Goal: Transaction & Acquisition: Purchase product/service

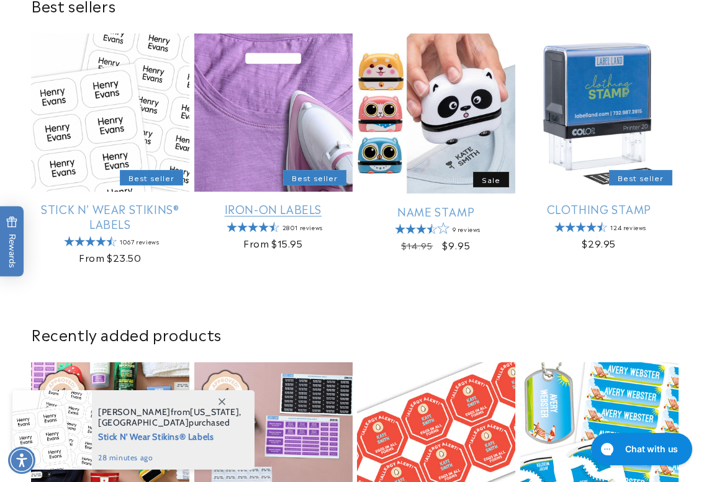
scroll to position [434, 0]
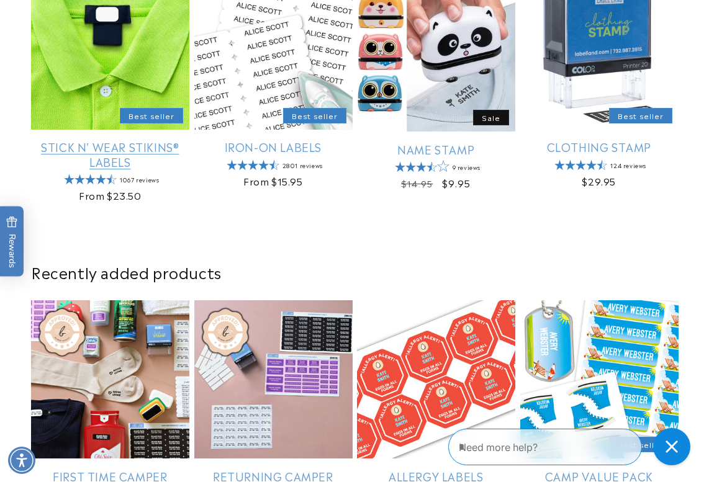
click at [84, 150] on link "Stick N' Wear Stikins® Labels" at bounding box center [110, 154] width 158 height 29
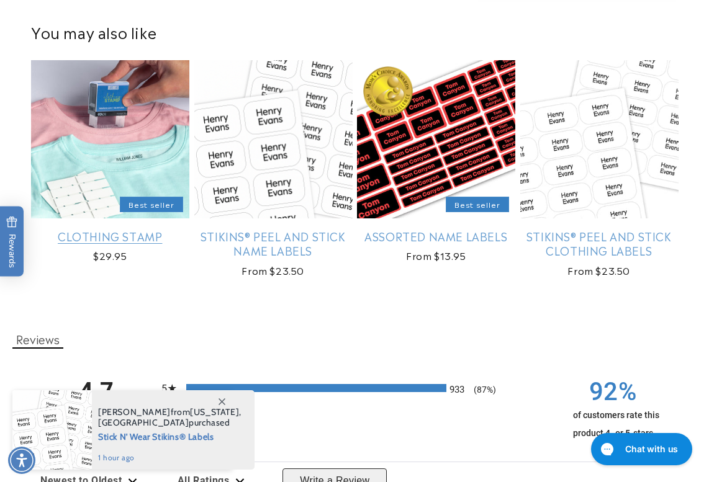
scroll to position [1117, 0]
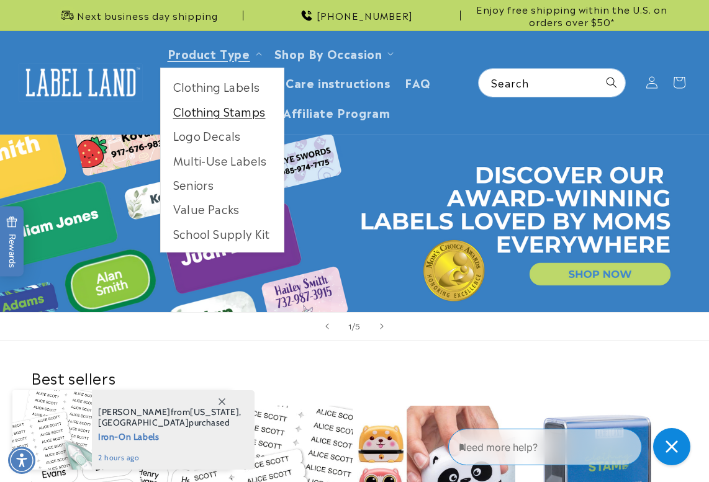
click at [214, 99] on link "Clothing Stamps" at bounding box center [222, 111] width 123 height 24
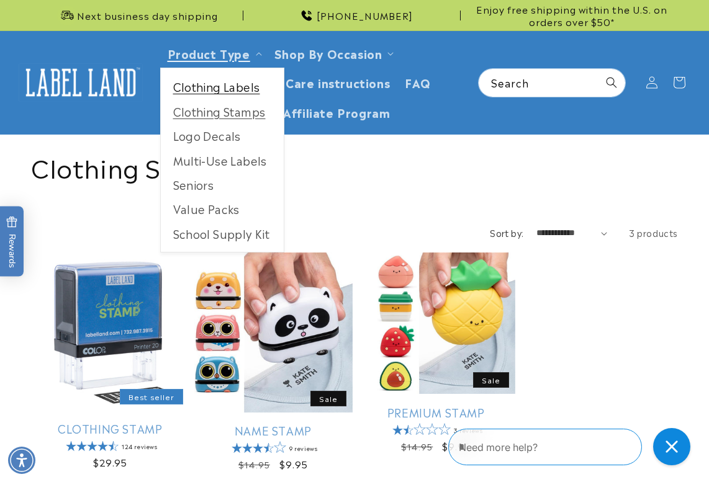
click at [224, 86] on link "Clothing Labels" at bounding box center [222, 86] width 123 height 24
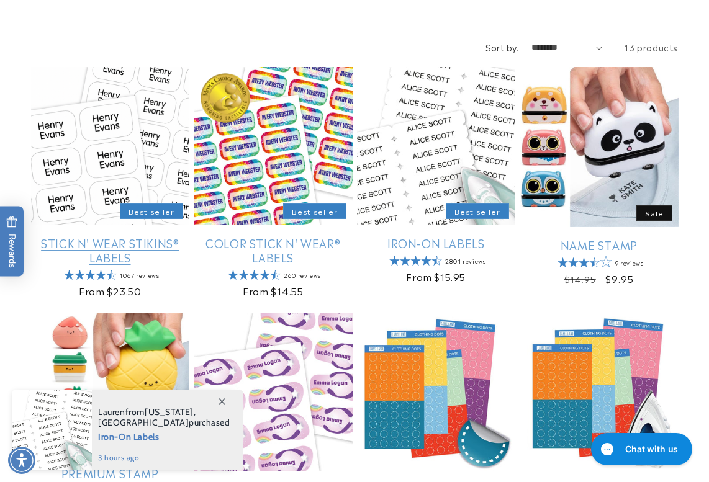
scroll to position [186, 0]
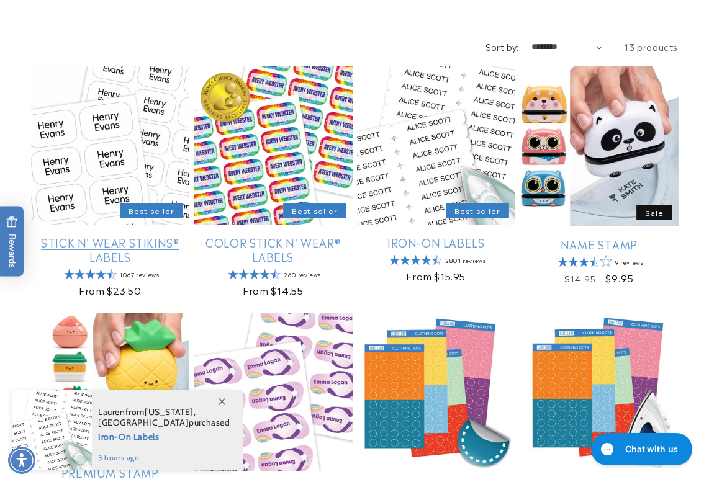
click at [133, 235] on link "Stick N' Wear Stikins® Labels" at bounding box center [110, 249] width 158 height 29
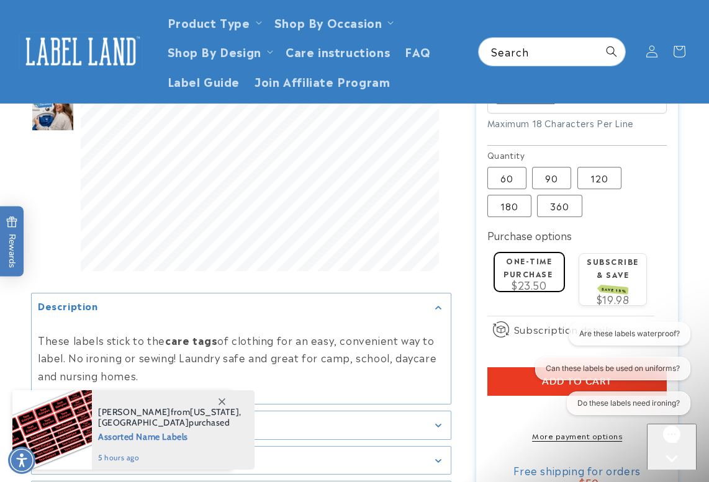
scroll to position [558, 0]
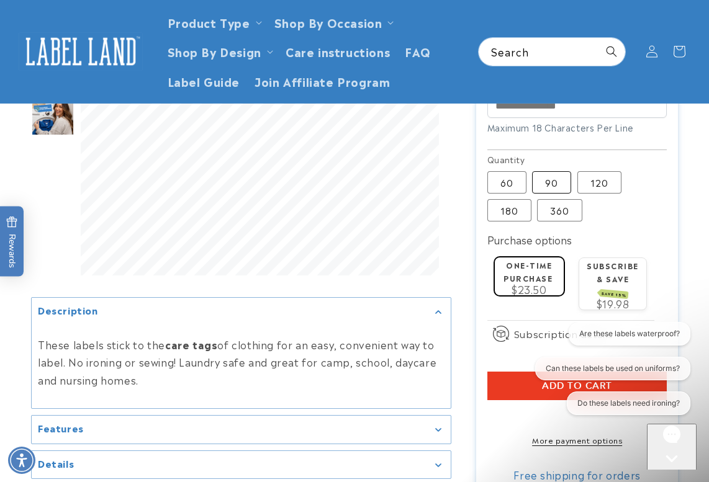
click at [559, 181] on label "90 Variant sold out or unavailable" at bounding box center [551, 182] width 39 height 22
click at [596, 182] on label "120 Variant sold out or unavailable" at bounding box center [599, 182] width 44 height 22
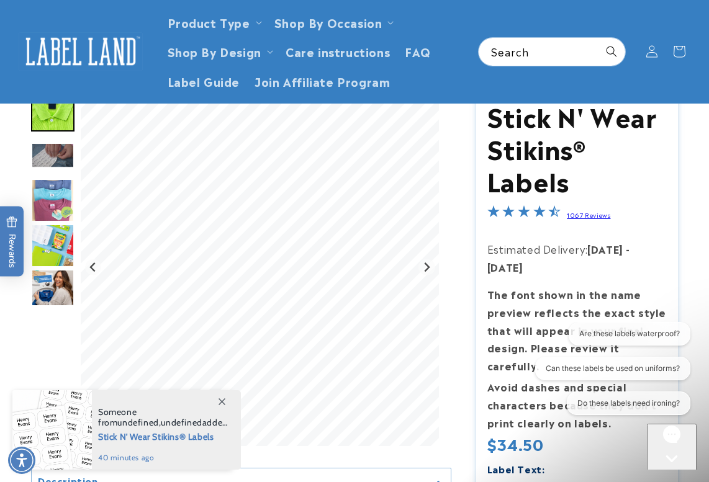
scroll to position [62, 0]
